Goal: Find specific page/section: Find specific page/section

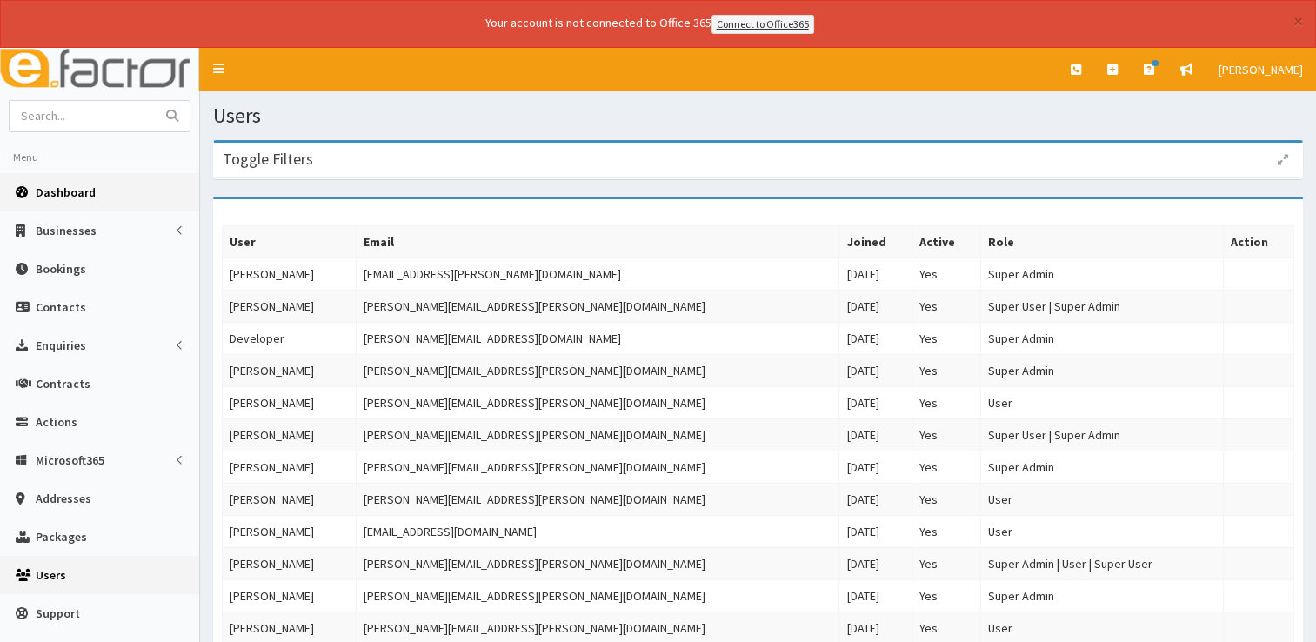
click at [77, 197] on link "Dashboard" at bounding box center [99, 192] width 199 height 38
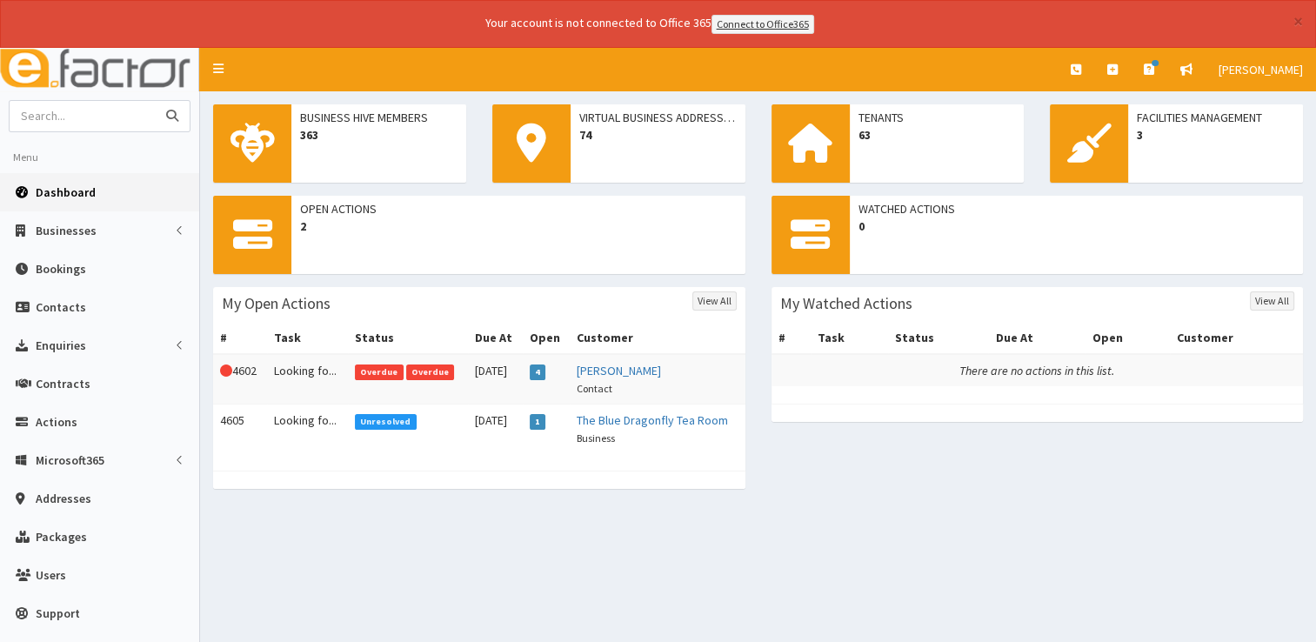
click at [98, 112] on input "text" at bounding box center [83, 116] width 146 height 30
type input "steph wiltord"
click at [155, 101] on button "submit" at bounding box center [172, 116] width 35 height 30
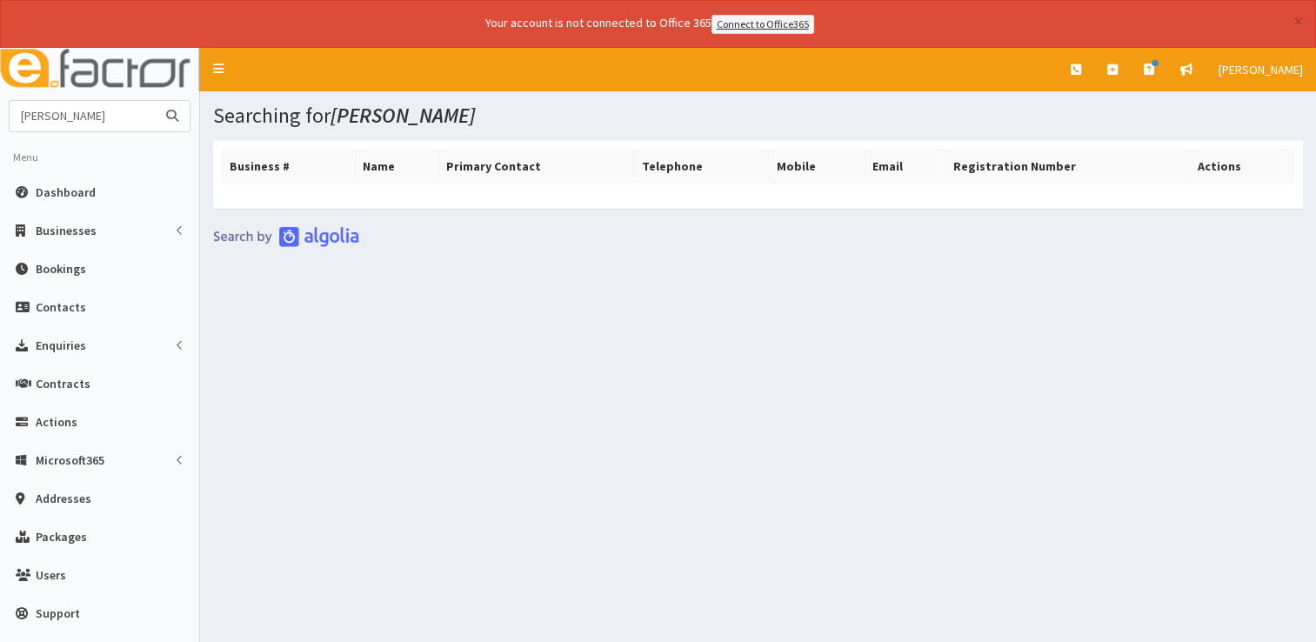
drag, startPoint x: 51, startPoint y: 118, endPoint x: 0, endPoint y: 93, distance: 57.2
click at [0, 93] on html "× Your account is not connected to Office 365 Connect to Office365 E Toggle nav…" at bounding box center [658, 345] width 1316 height 690
type input "wiltord"
click at [155, 101] on button "submit" at bounding box center [172, 116] width 35 height 30
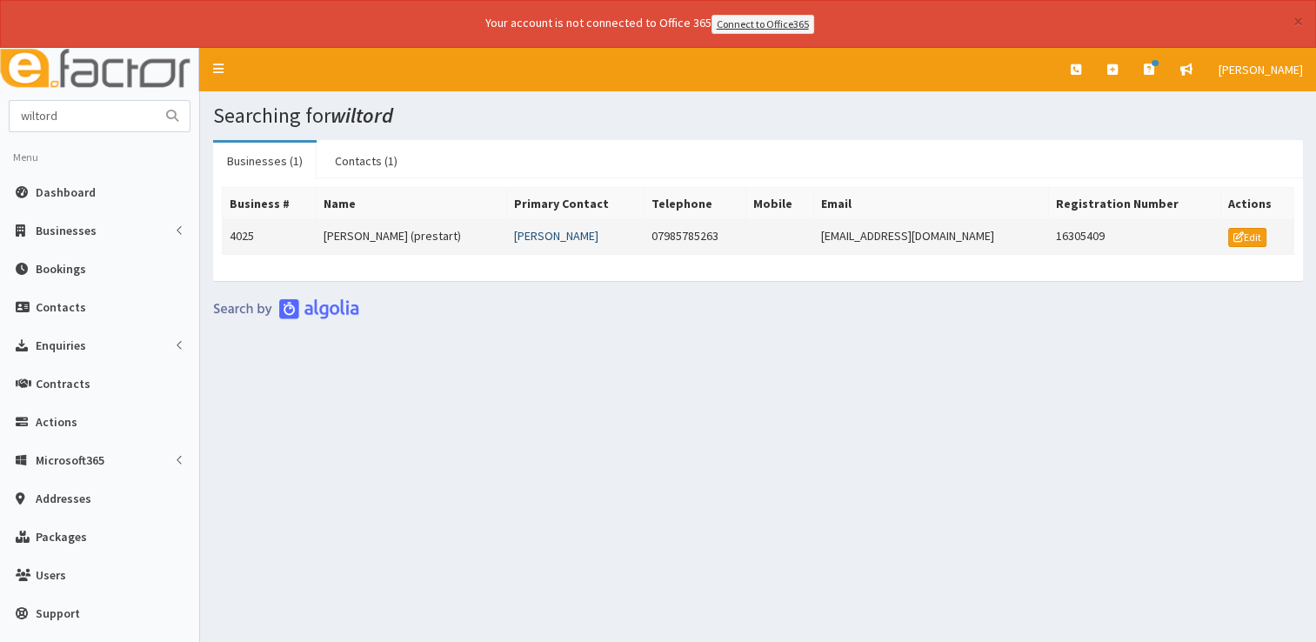
click at [553, 236] on link "[PERSON_NAME]" at bounding box center [556, 236] width 84 height 16
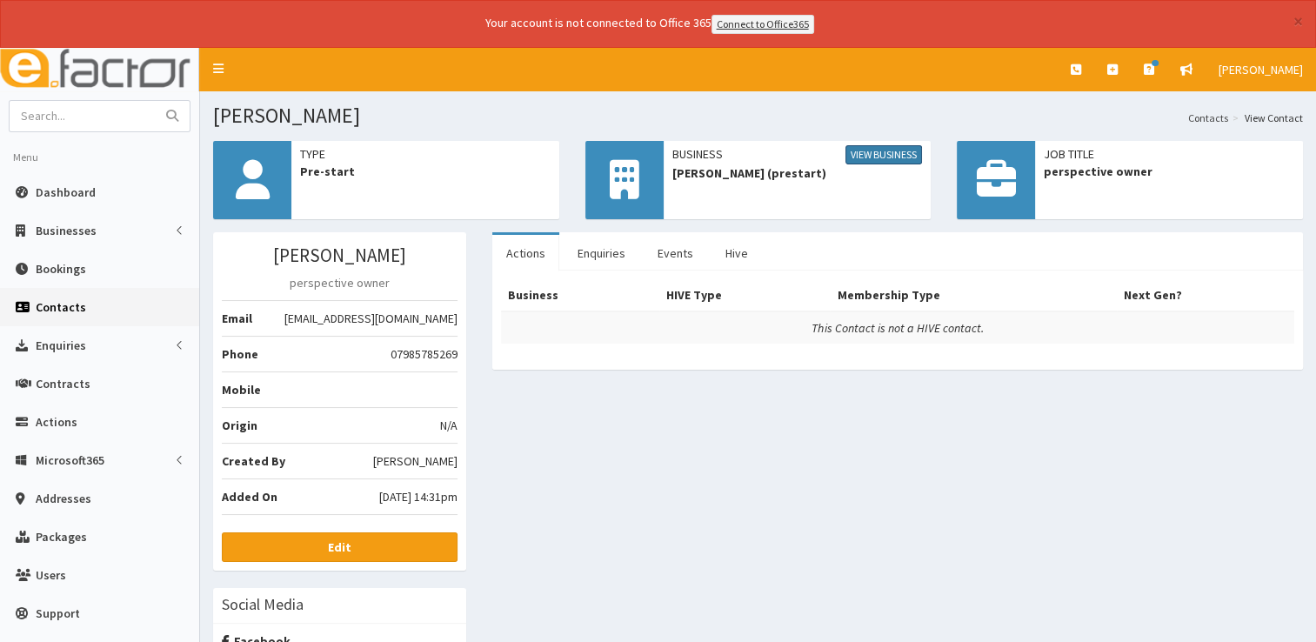
click at [883, 153] on link "View Business" at bounding box center [883, 154] width 77 height 19
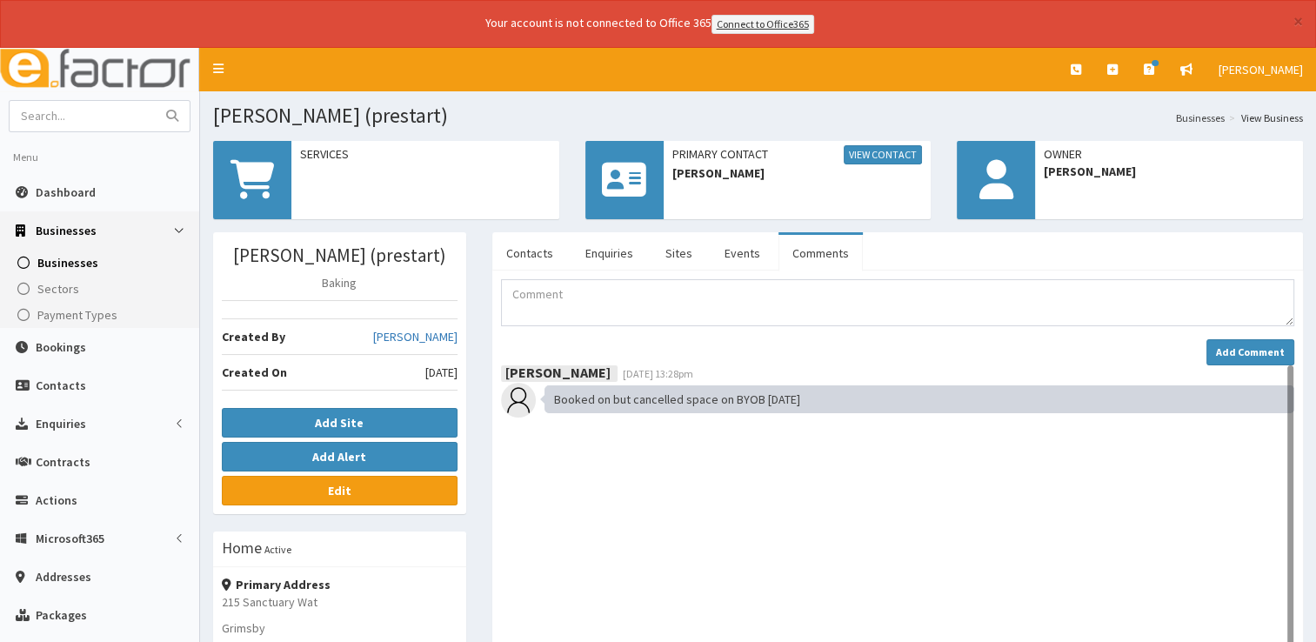
click at [807, 255] on link "Comments" at bounding box center [820, 253] width 84 height 37
